Goal: Information Seeking & Learning: Learn about a topic

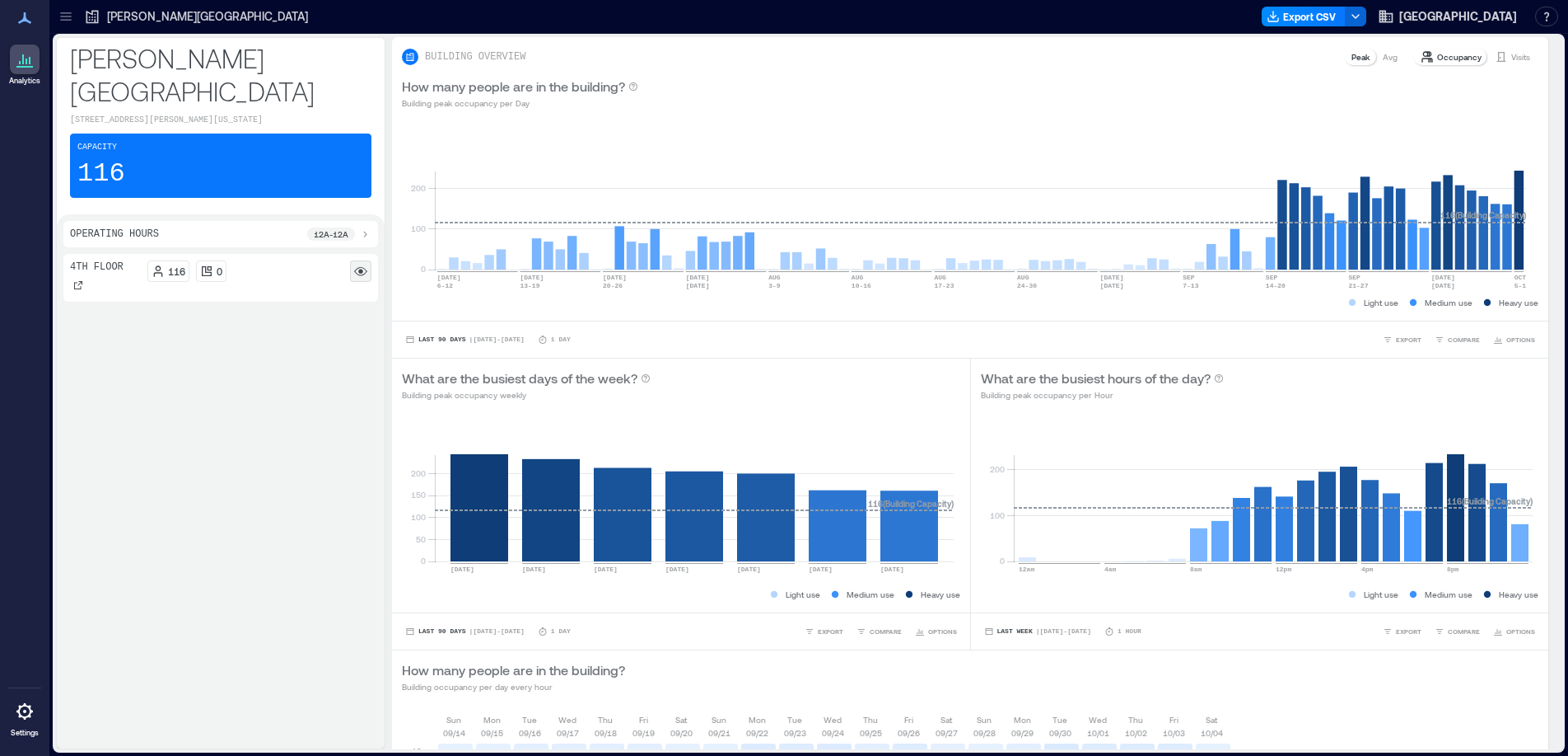
click at [365, 269] on rect at bounding box center [360, 270] width 13 height 13
click at [84, 282] on div at bounding box center [78, 284] width 16 height 16
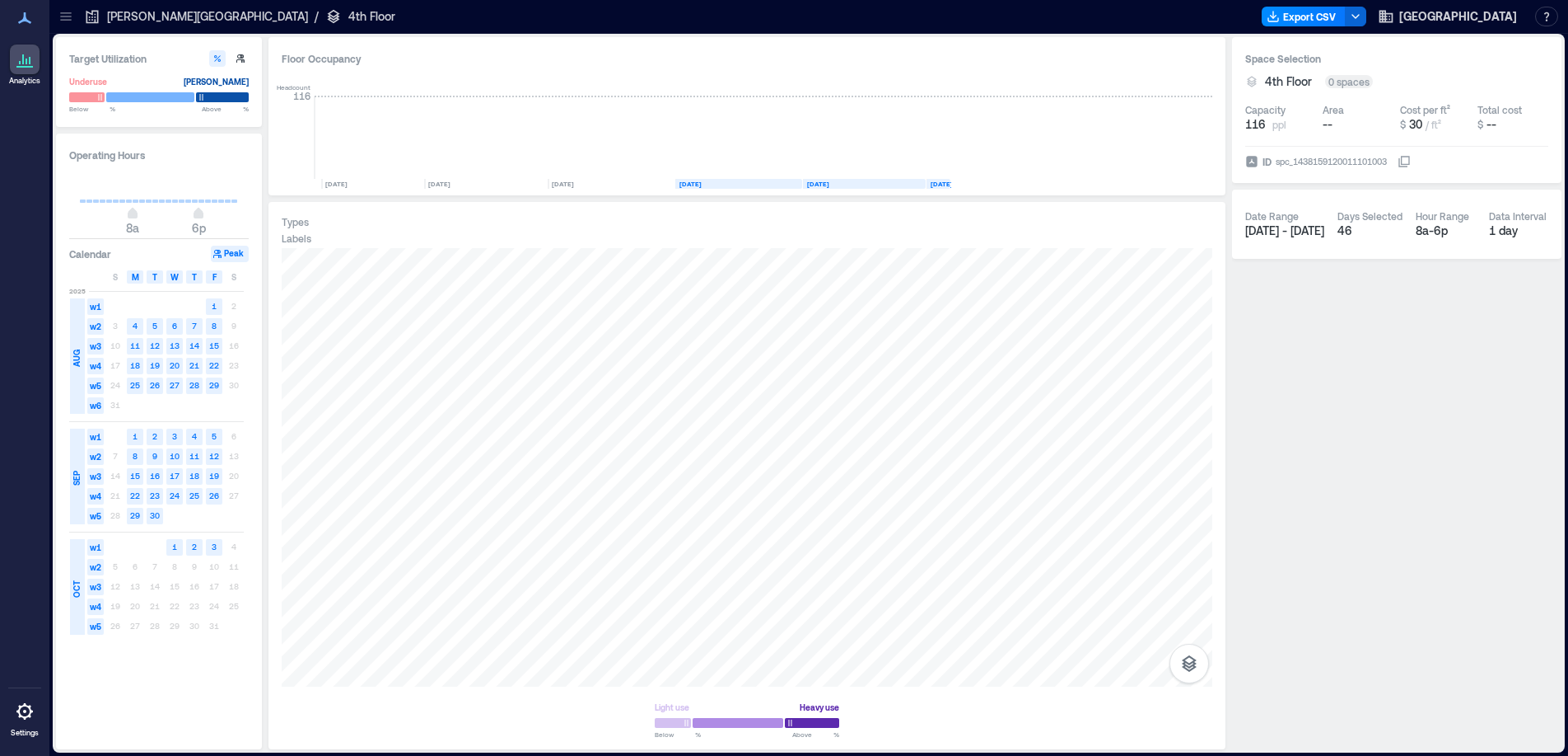
click at [231, 256] on button "Peak" at bounding box center [230, 253] width 38 height 16
click at [257, 21] on p "[PERSON_NAME][GEOGRAPHIC_DATA]" at bounding box center [207, 16] width 201 height 16
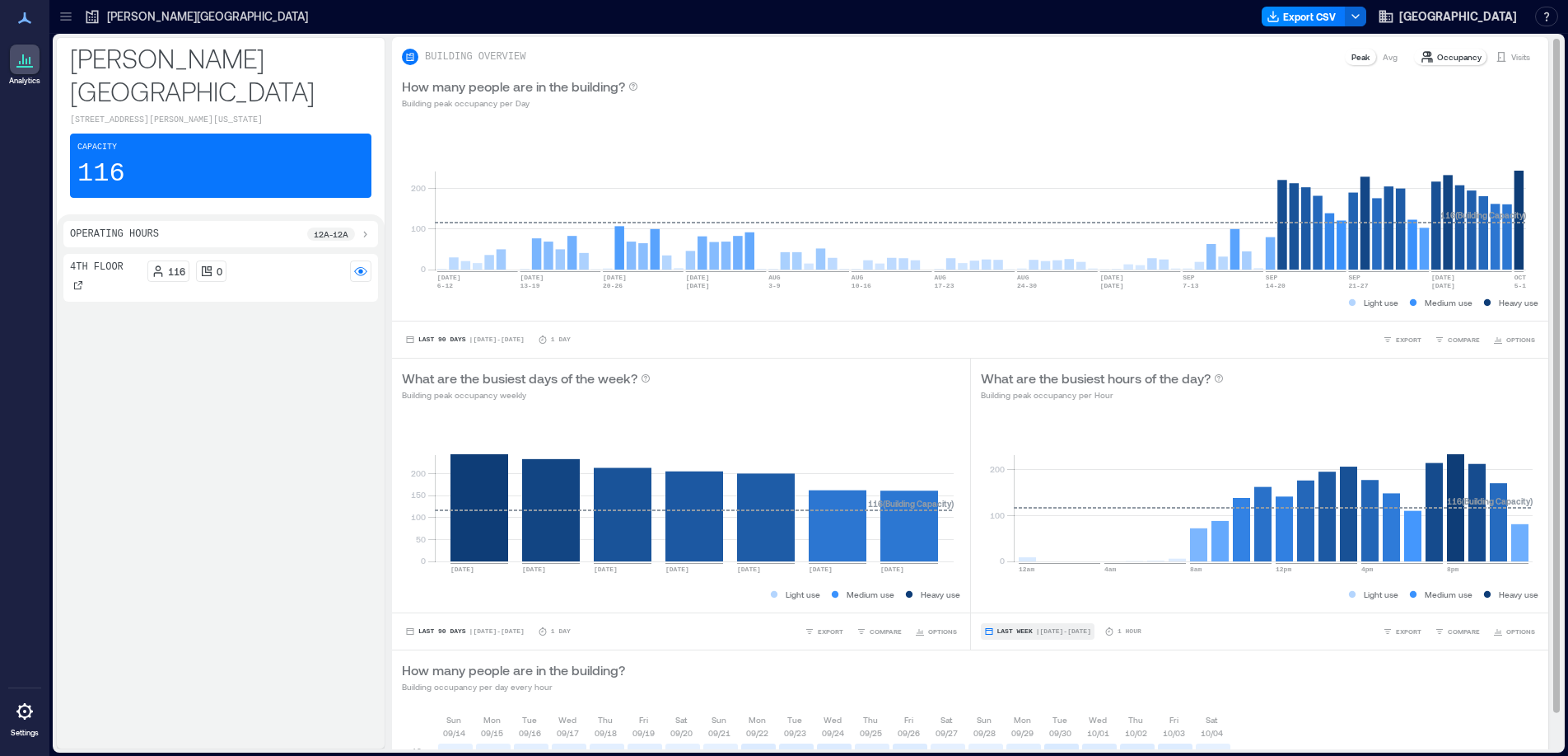
click at [1019, 632] on span "Last Week" at bounding box center [1015, 632] width 35 height 0
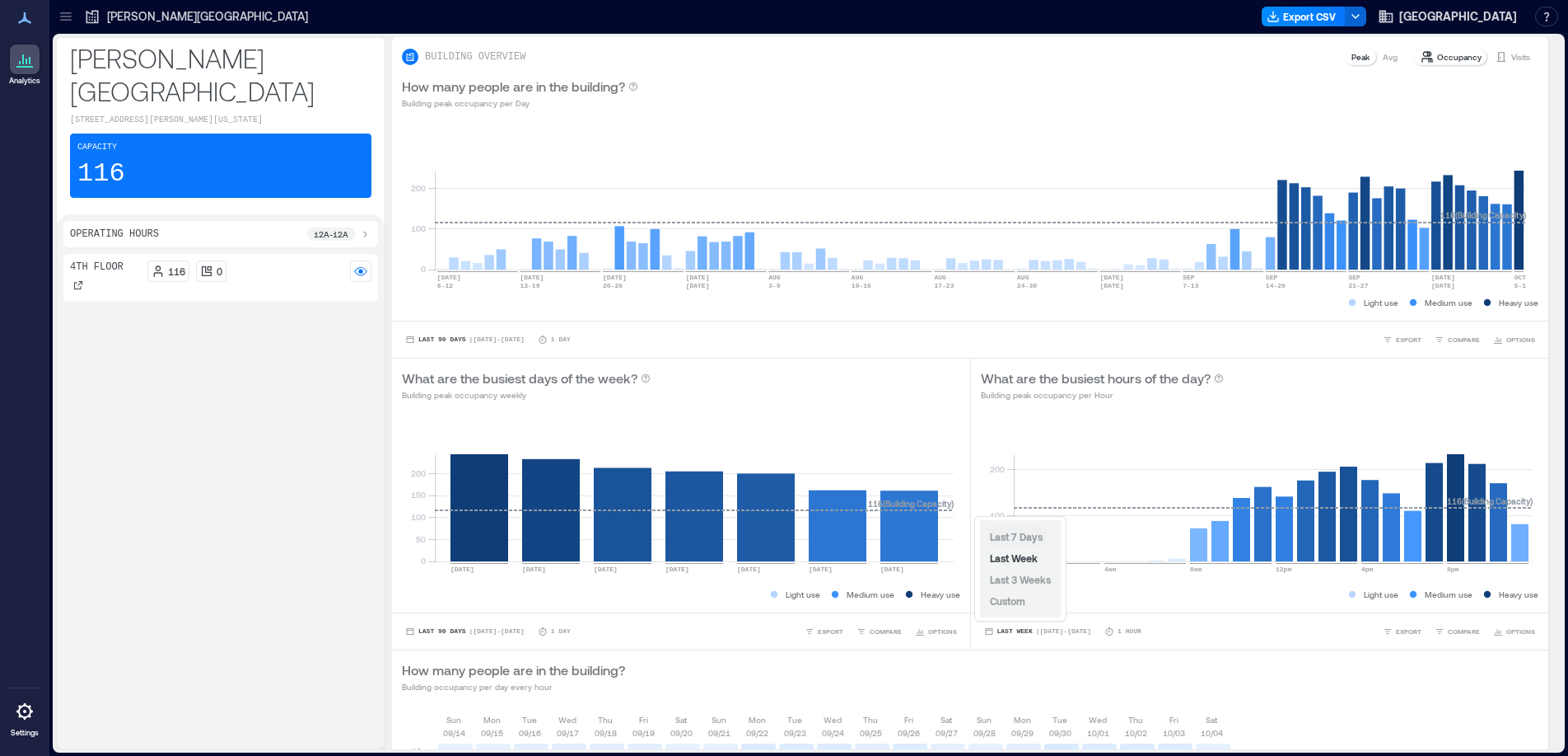
click at [1034, 535] on span "Last 7 Days" at bounding box center [1015, 536] width 53 height 11
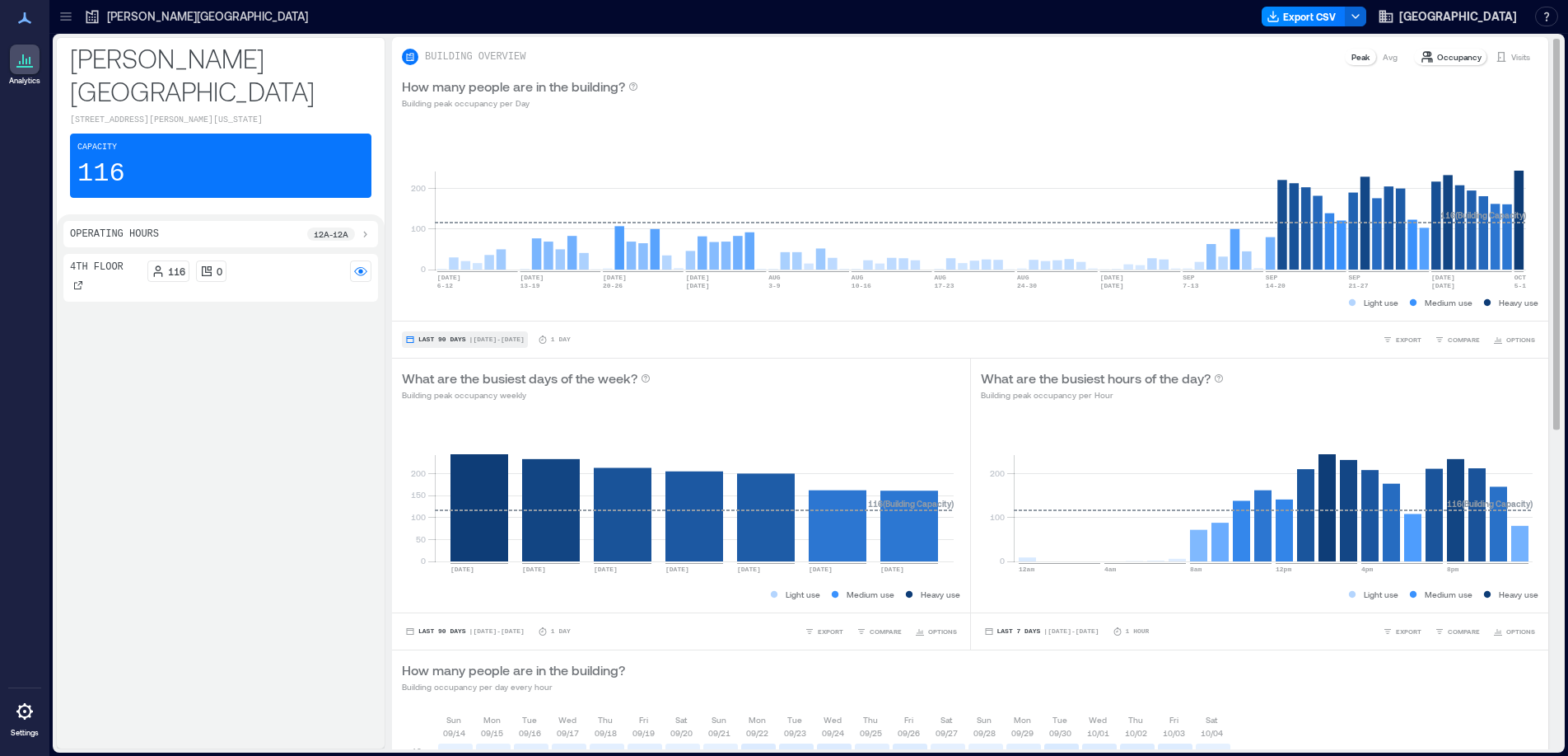
click at [442, 334] on button "Last 90 Days | Jul 6 - Oct 5" at bounding box center [465, 339] width 126 height 16
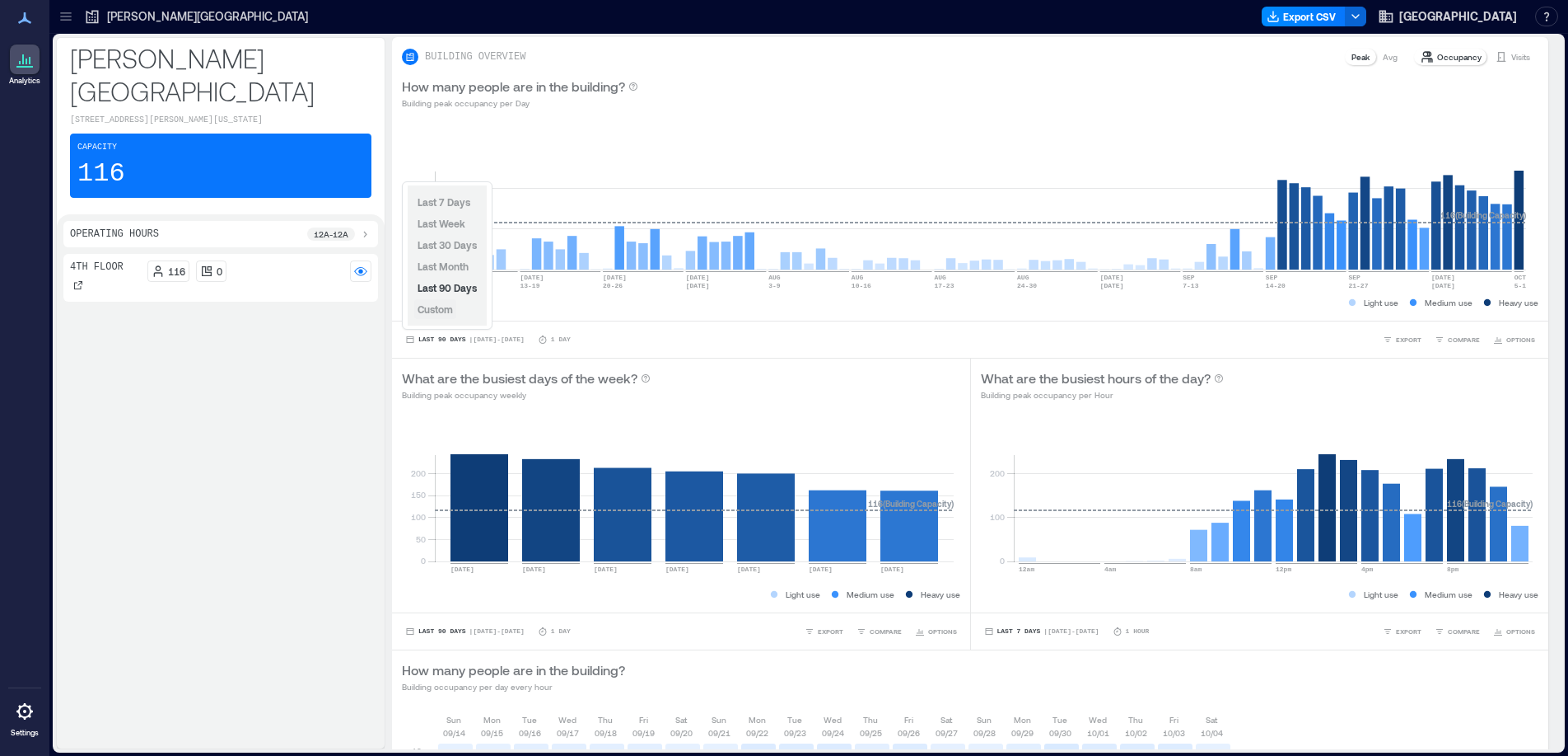
click at [448, 313] on span "Custom" at bounding box center [435, 308] width 35 height 11
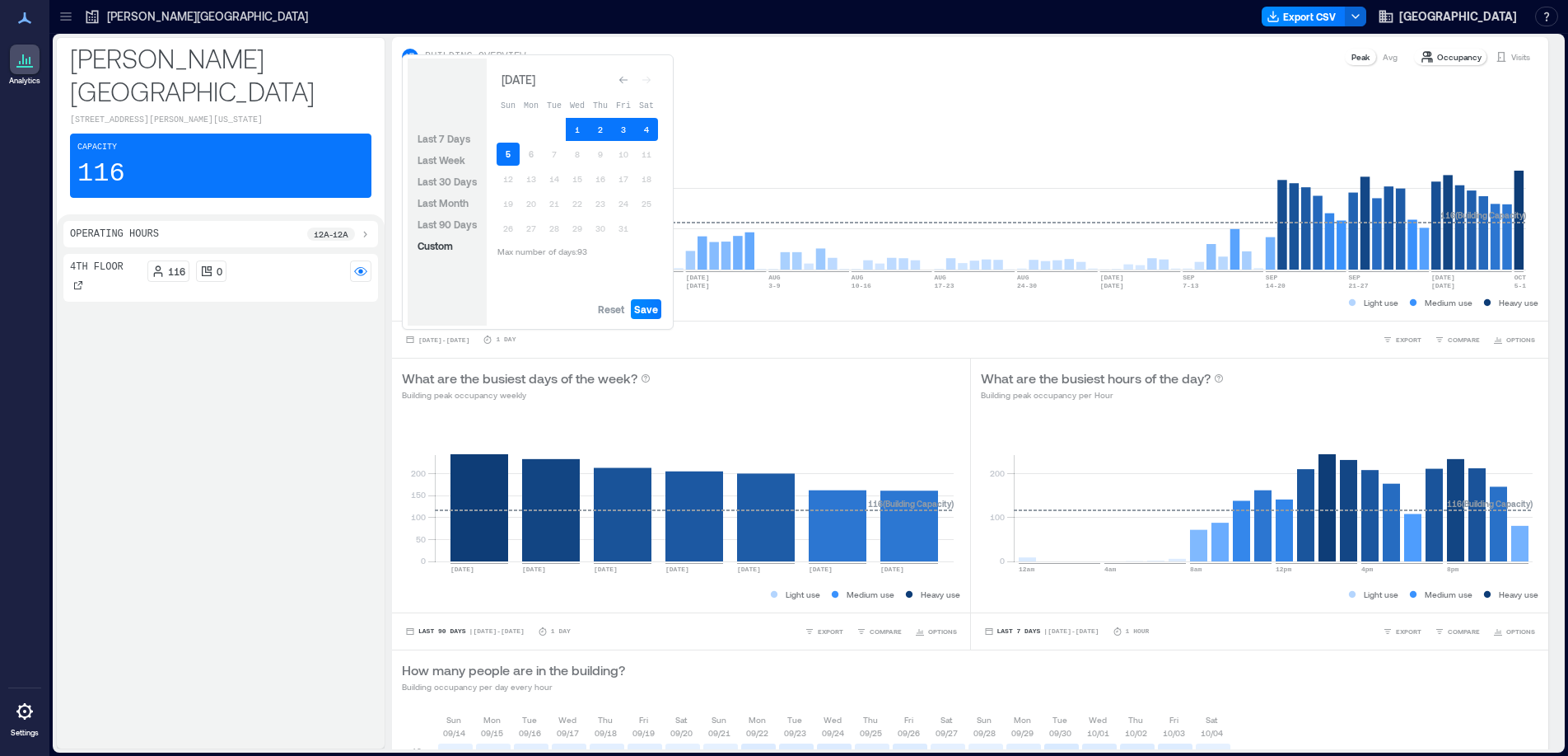
click at [500, 151] on button "5" at bounding box center [508, 154] width 23 height 23
click at [653, 304] on span "Save" at bounding box center [646, 308] width 24 height 13
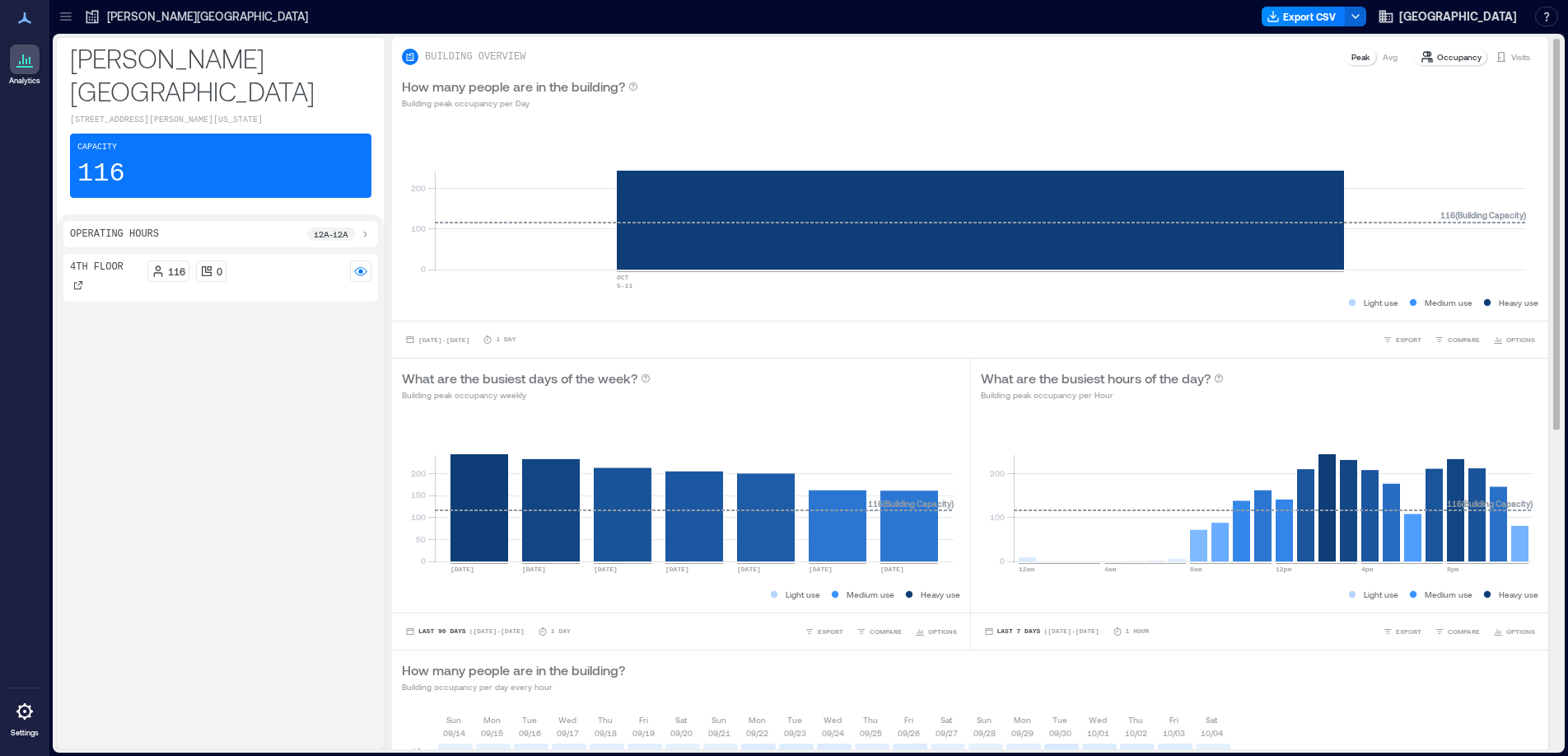
click at [1496, 62] on div "Visits" at bounding box center [1513, 56] width 48 height 16
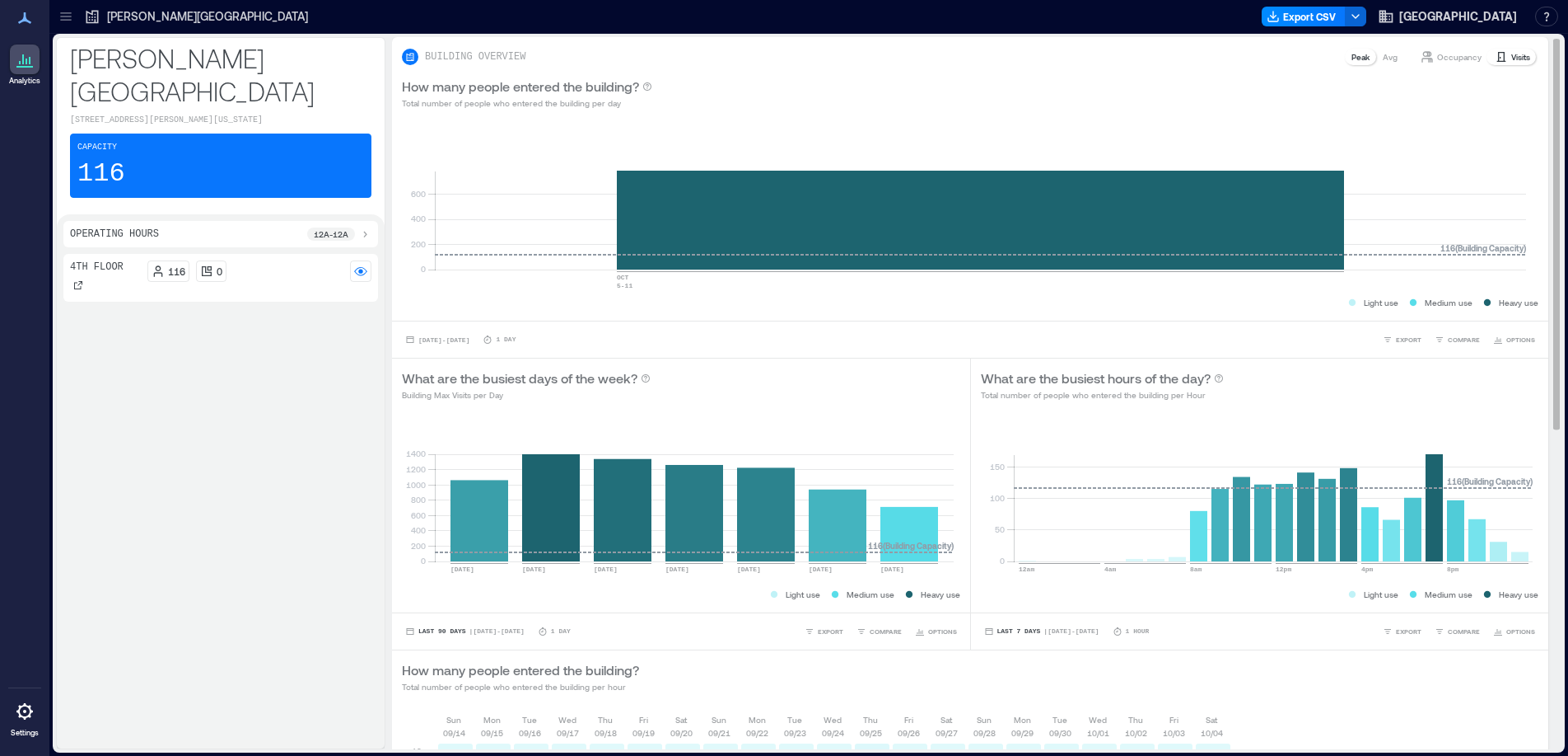
click at [1449, 61] on p "Occupancy" at bounding box center [1459, 56] width 45 height 13
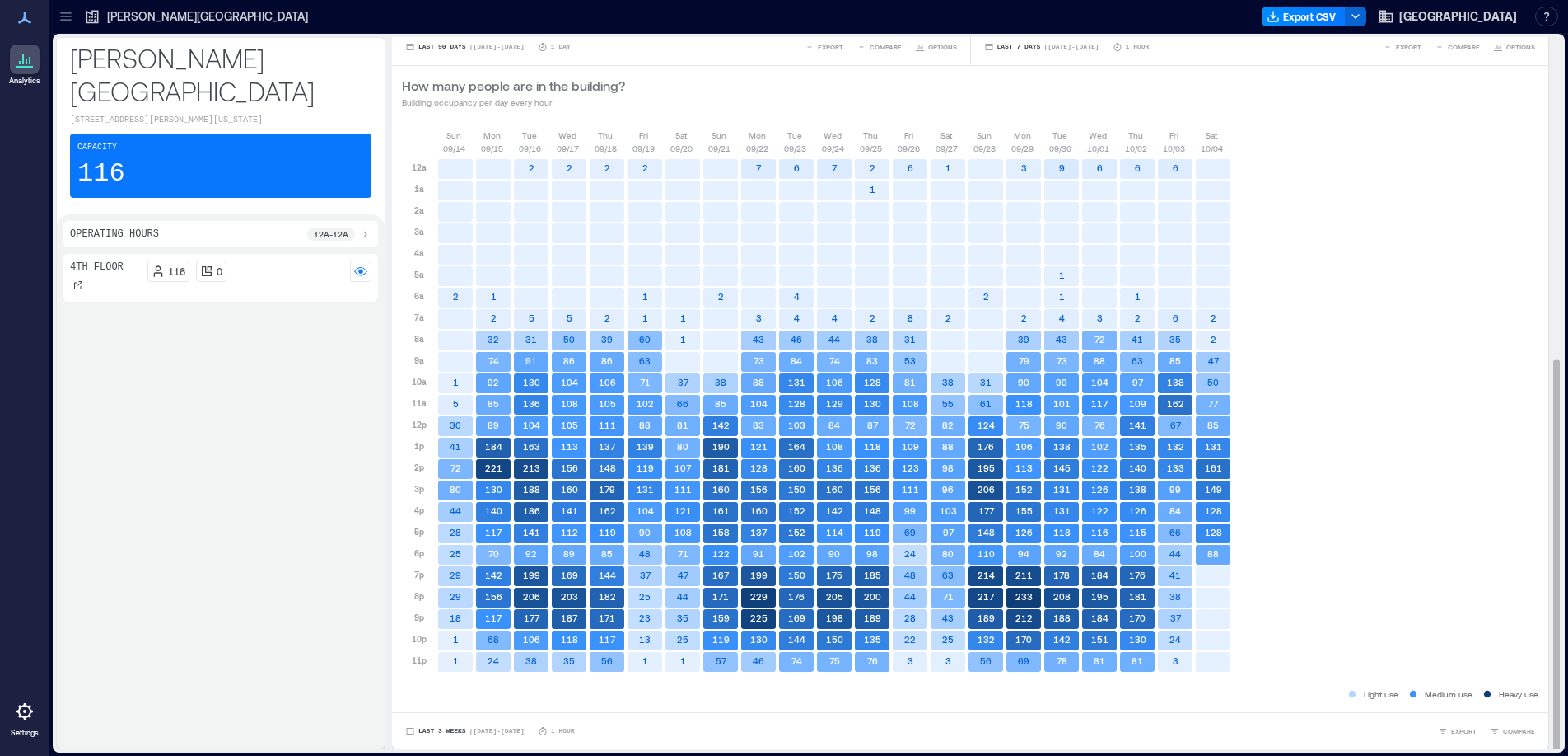
scroll to position [2, 0]
